Goal: Entertainment & Leisure: Consume media (video, audio)

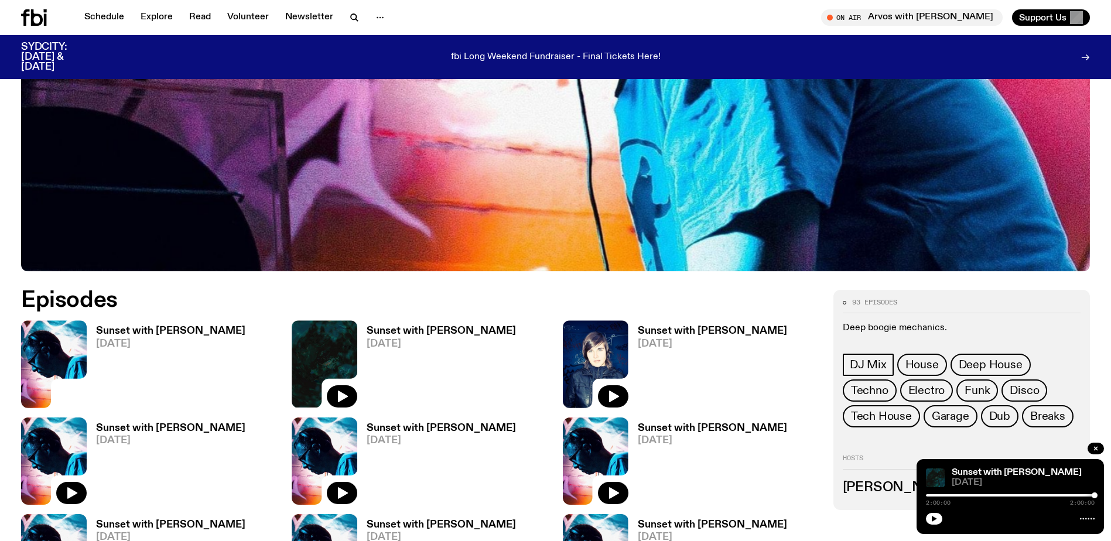
scroll to position [506, 0]
click at [46, 359] on img at bounding box center [54, 364] width 66 height 87
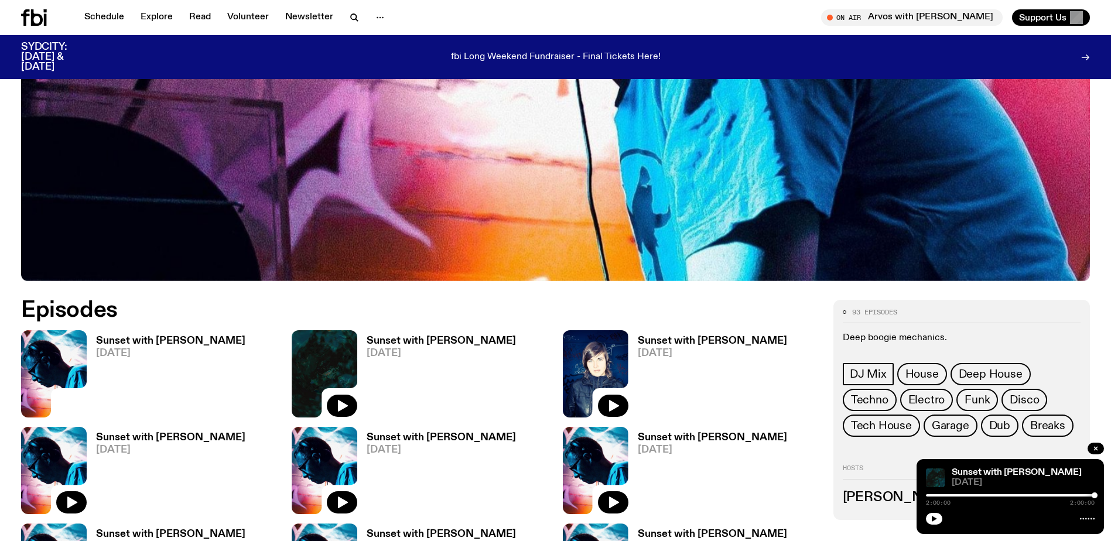
scroll to position [496, 0]
click at [595, 355] on img at bounding box center [596, 373] width 66 height 87
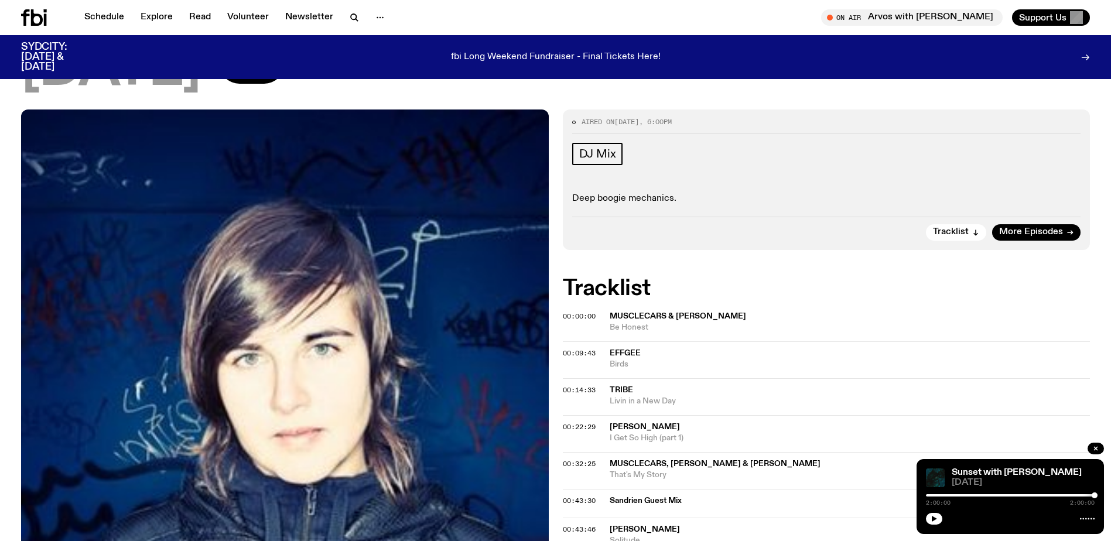
scroll to position [52, 0]
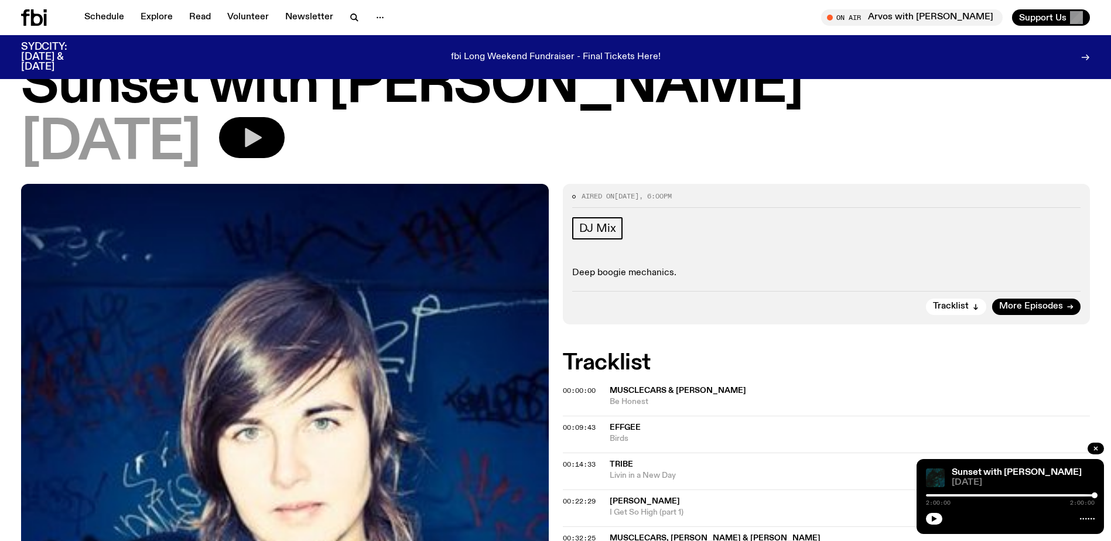
click at [263, 147] on icon "button" at bounding box center [251, 137] width 23 height 23
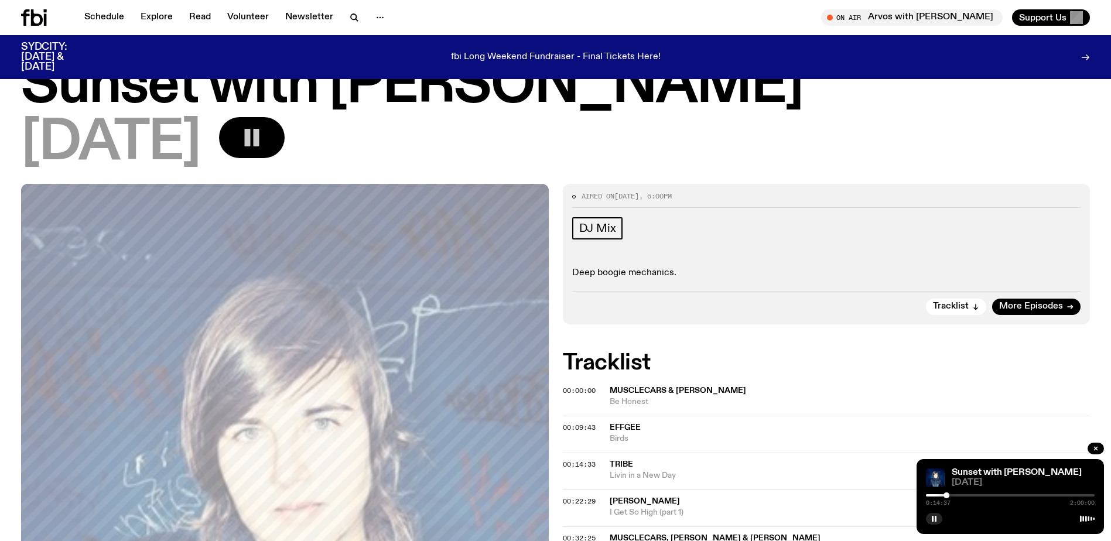
click at [285, 124] on button "button" at bounding box center [252, 137] width 66 height 41
